Goal: Transaction & Acquisition: Book appointment/travel/reservation

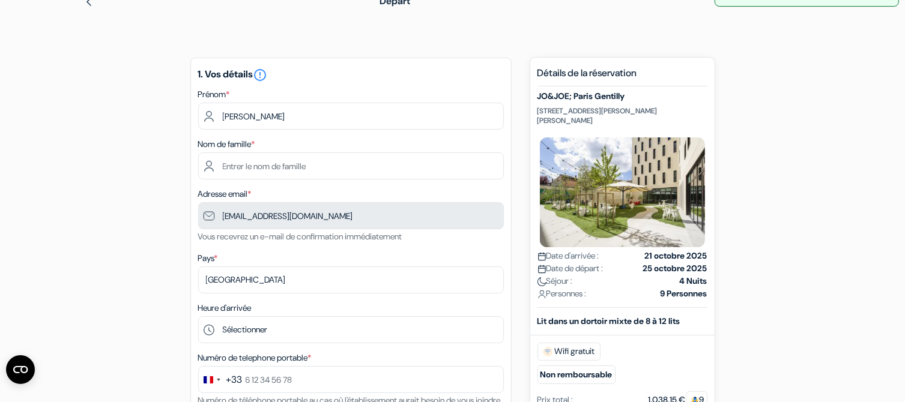
scroll to position [60, 0]
click at [300, 144] on div "Nom de famille *" at bounding box center [351, 159] width 306 height 43
drag, startPoint x: 266, startPoint y: 142, endPoint x: 266, endPoint y: 148, distance: 6.0
click at [266, 145] on div "Nom de famille *" at bounding box center [351, 159] width 306 height 43
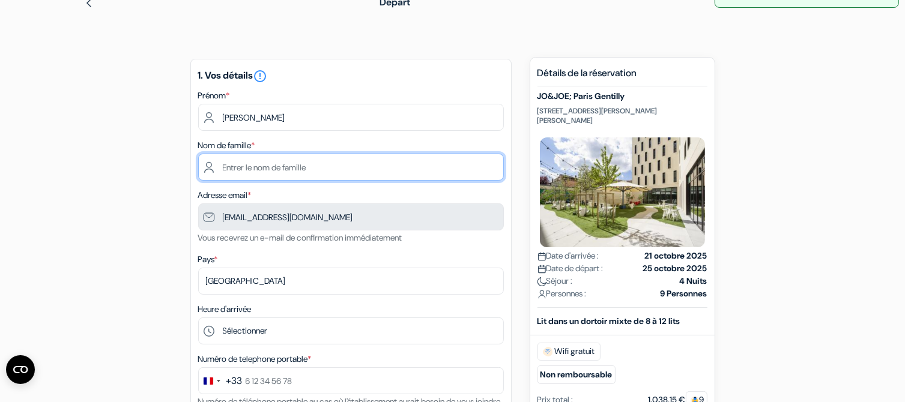
click at [269, 168] on input "text" at bounding box center [351, 167] width 306 height 27
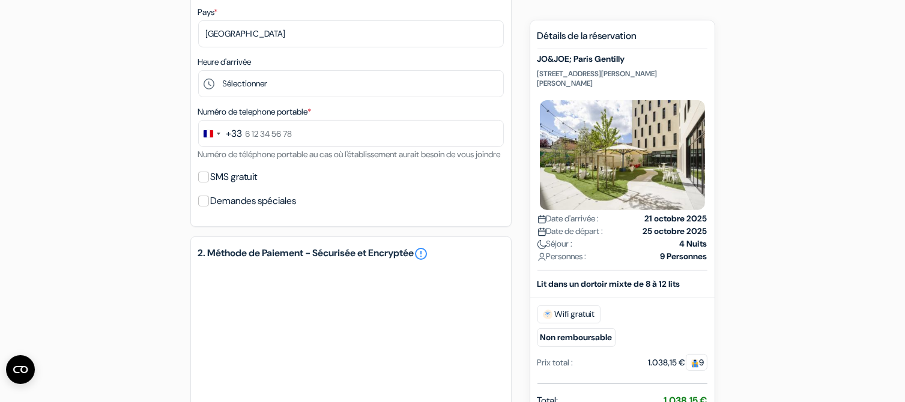
scroll to position [300, 0]
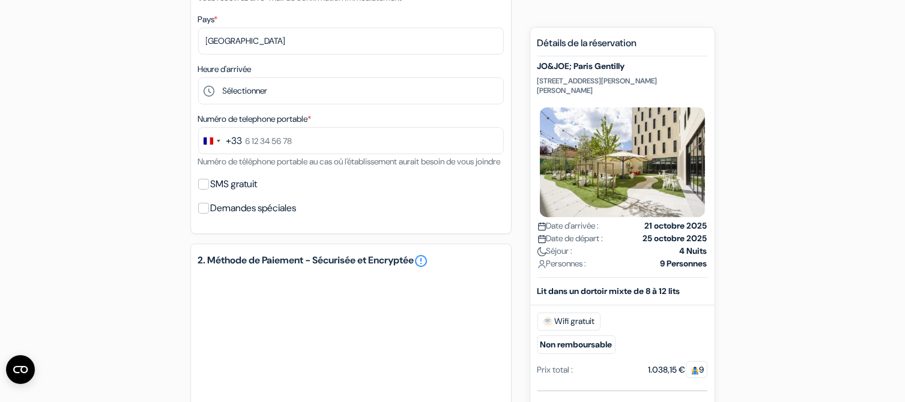
type input "Mendy"
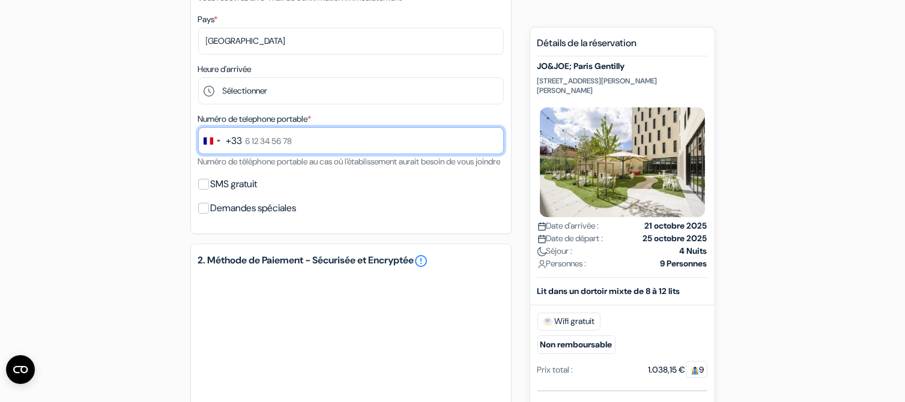
click at [283, 140] on input "text" at bounding box center [351, 140] width 306 height 27
type input "6 60 38 09 62"
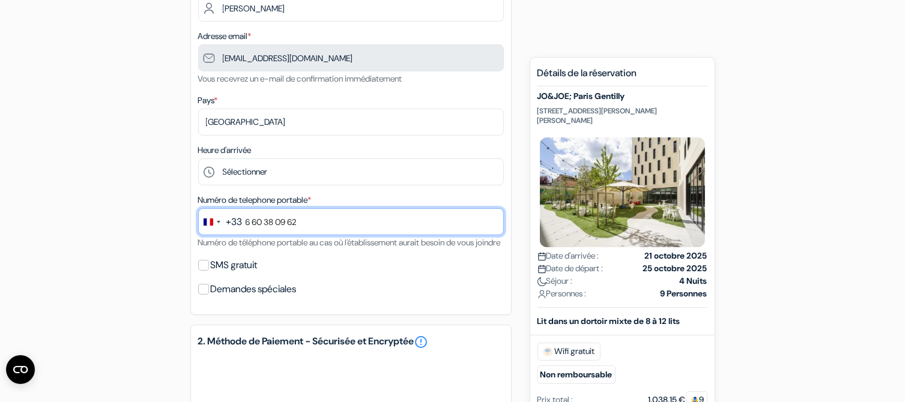
scroll to position [221, 0]
